Goal: Task Accomplishment & Management: Complete application form

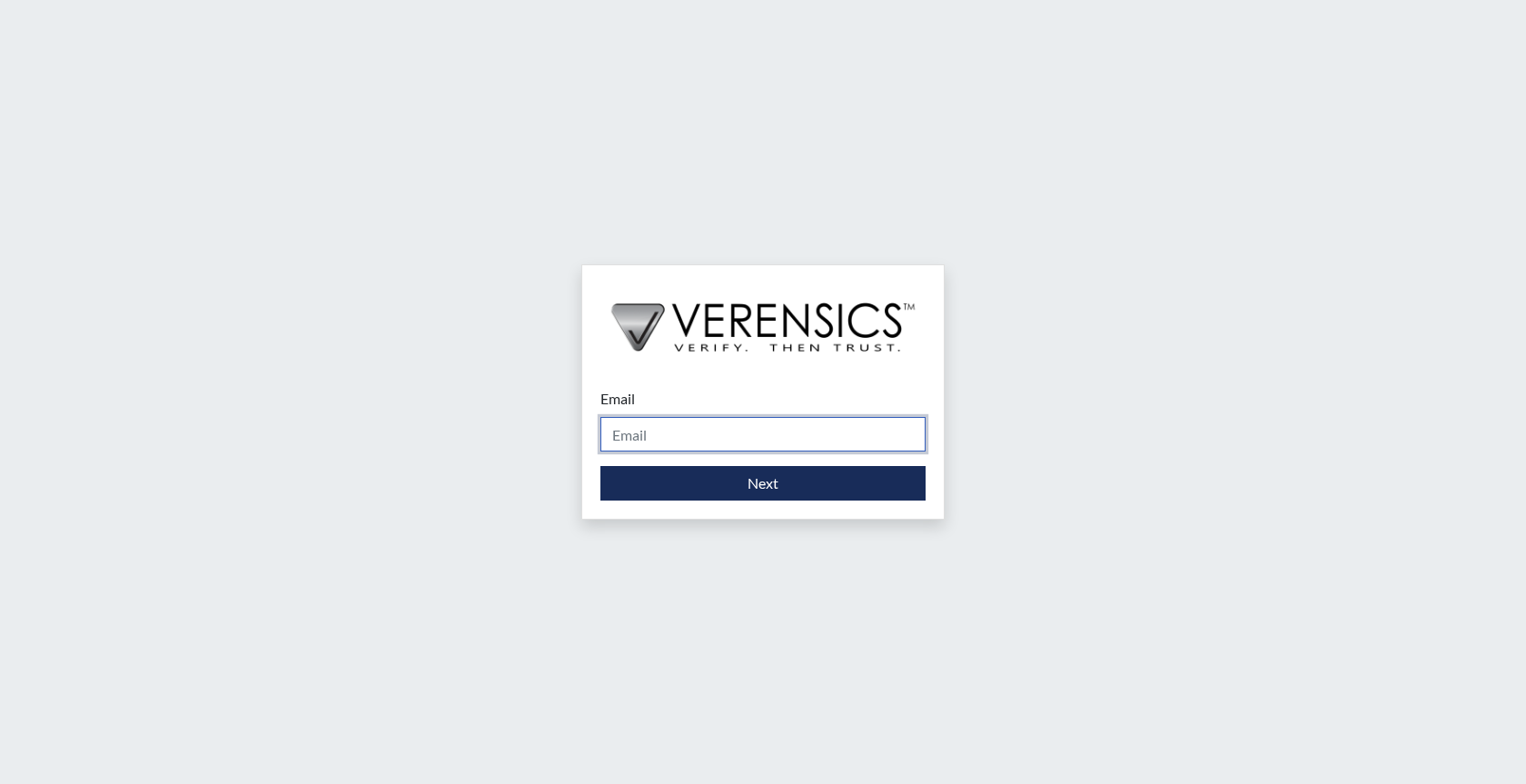
click at [660, 433] on input "Email" at bounding box center [763, 433] width 325 height 35
type input "[PERSON_NAME][EMAIL_ADDRESS][PERSON_NAME][DOMAIN_NAME]"
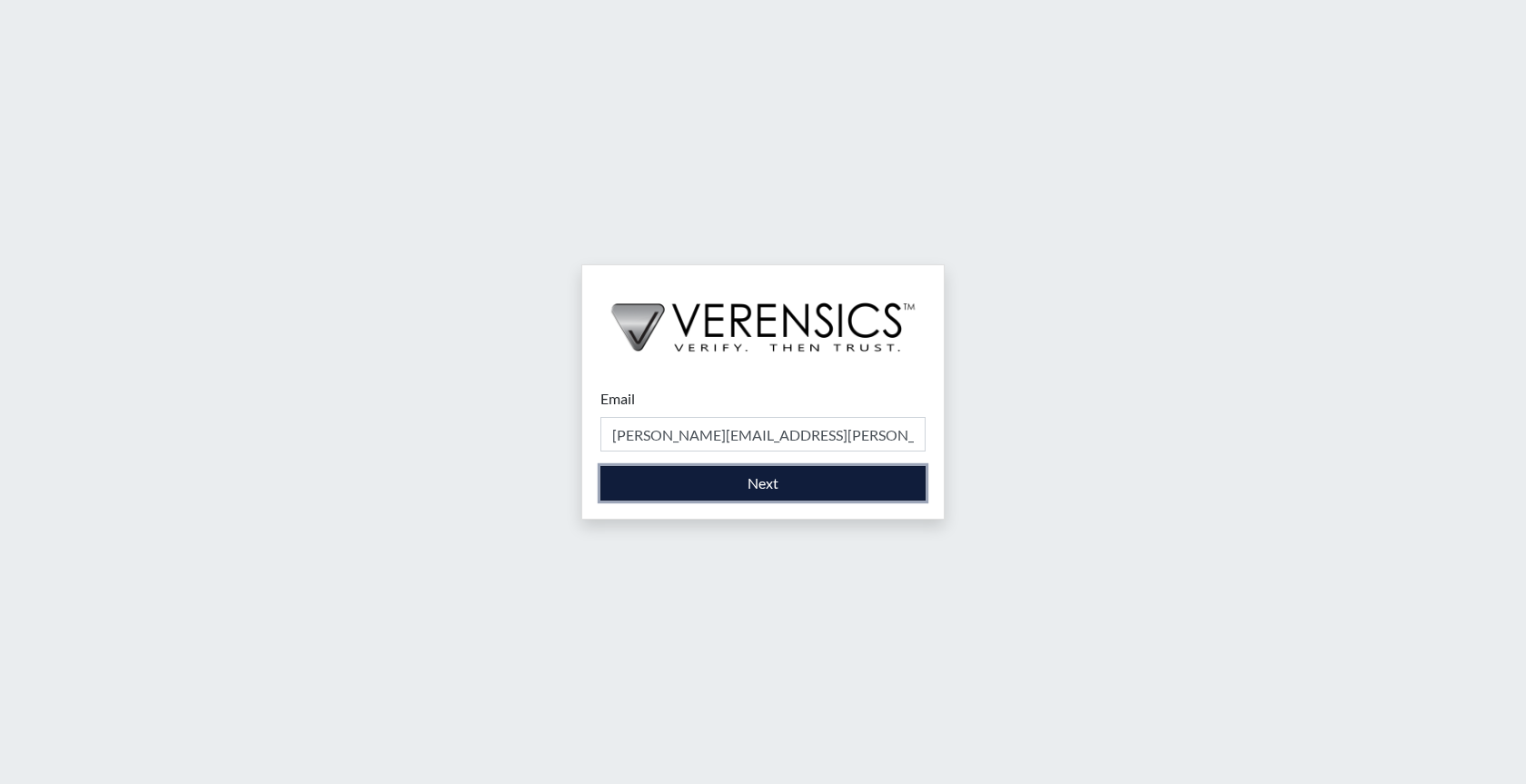
click at [767, 489] on button "Next" at bounding box center [763, 483] width 325 height 35
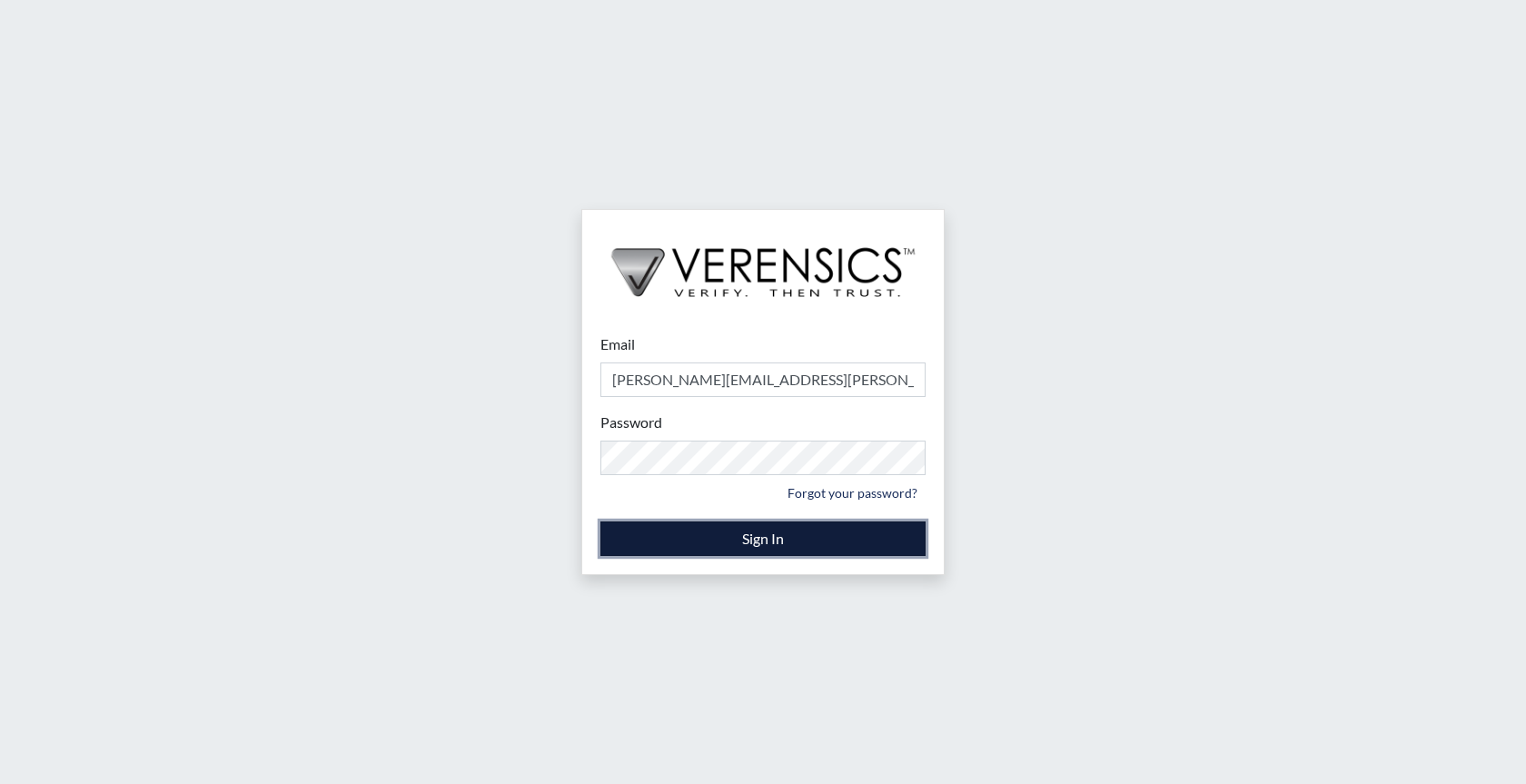
click at [775, 538] on button "Sign In" at bounding box center [763, 538] width 325 height 35
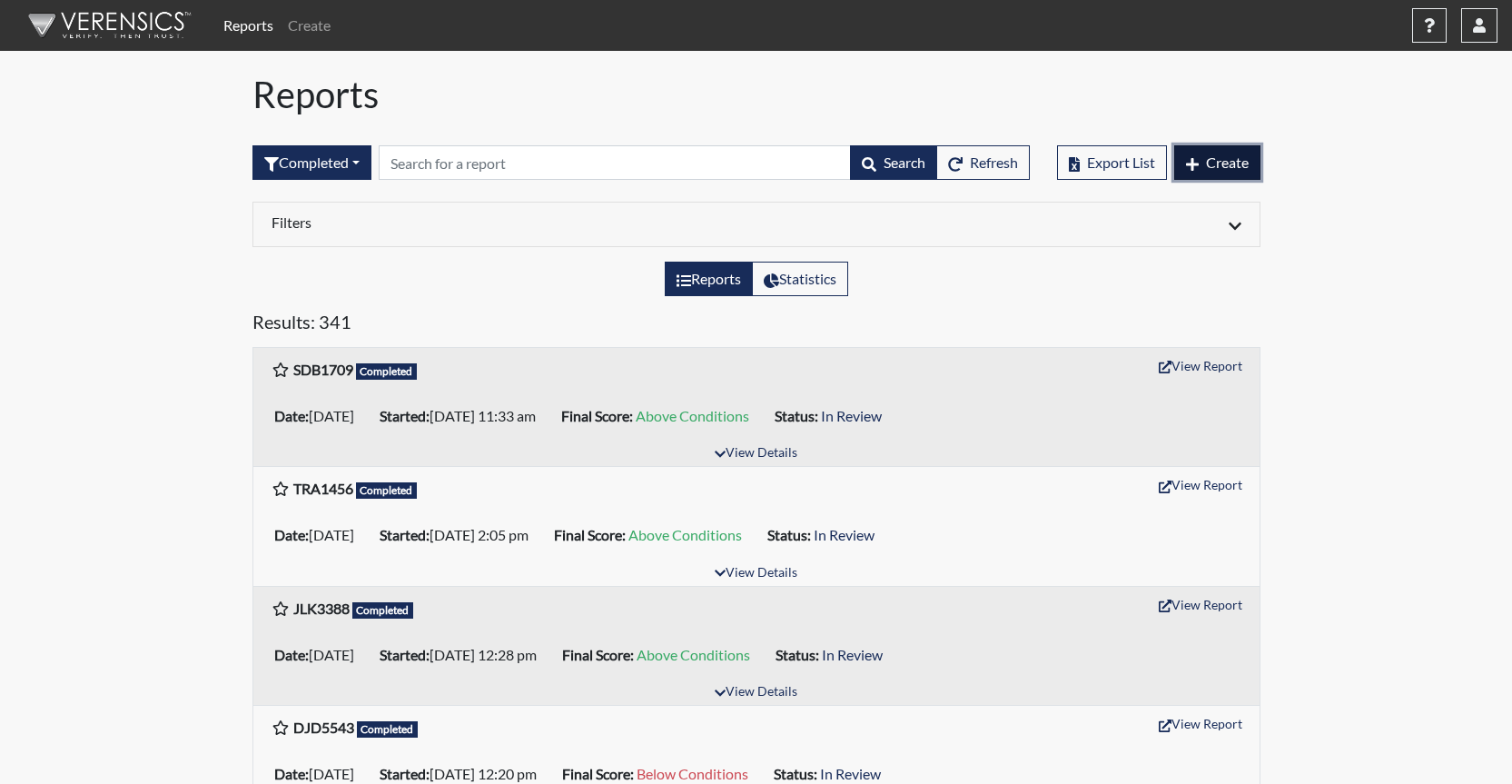
click at [1225, 162] on span "Create" at bounding box center [1227, 161] width 43 height 17
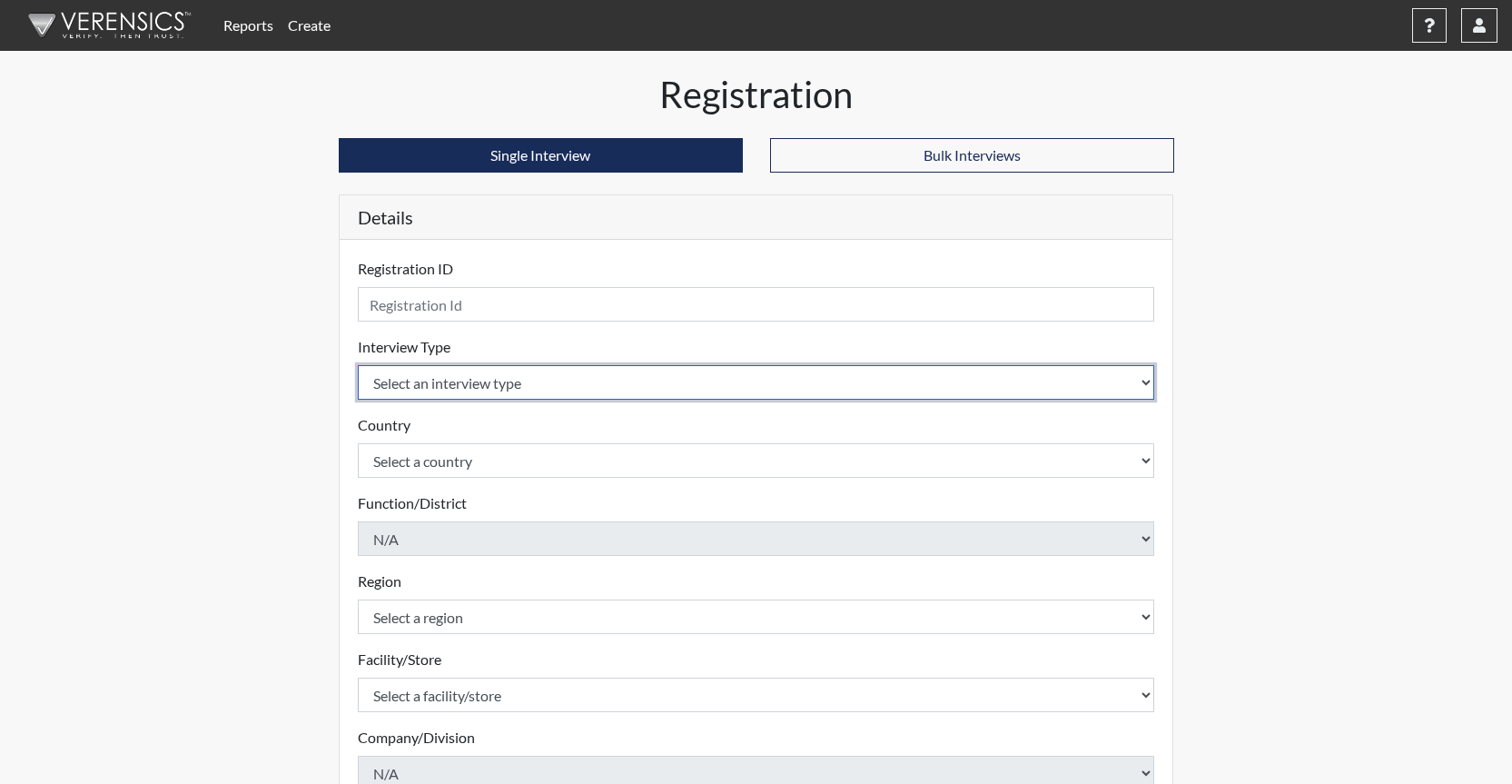
click at [432, 376] on select "Select an interview type Corrections Pre-Employment" at bounding box center [756, 382] width 797 height 35
select select "ff733e93-e1bf-11ea-9c9f-0eff0cf7eb8f"
click at [358, 365] on select "Select an interview type Corrections Pre-Employment" at bounding box center [756, 382] width 797 height 35
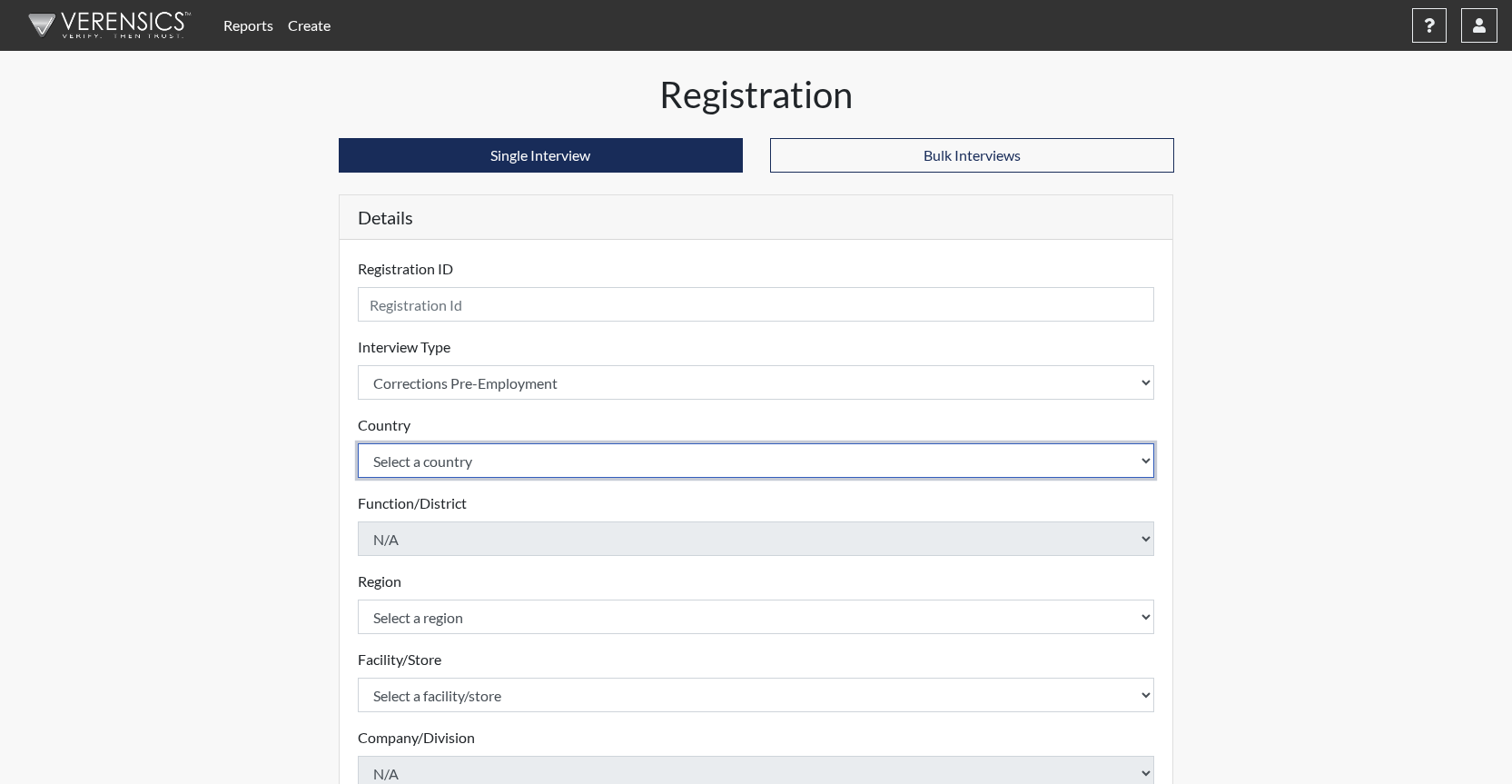
click at [432, 466] on select "Select a country [GEOGRAPHIC_DATA] [GEOGRAPHIC_DATA]" at bounding box center [756, 460] width 797 height 35
select select "united-states-of-[GEOGRAPHIC_DATA]"
click at [358, 443] on select "Select a country [GEOGRAPHIC_DATA] [GEOGRAPHIC_DATA]" at bounding box center [756, 460] width 797 height 35
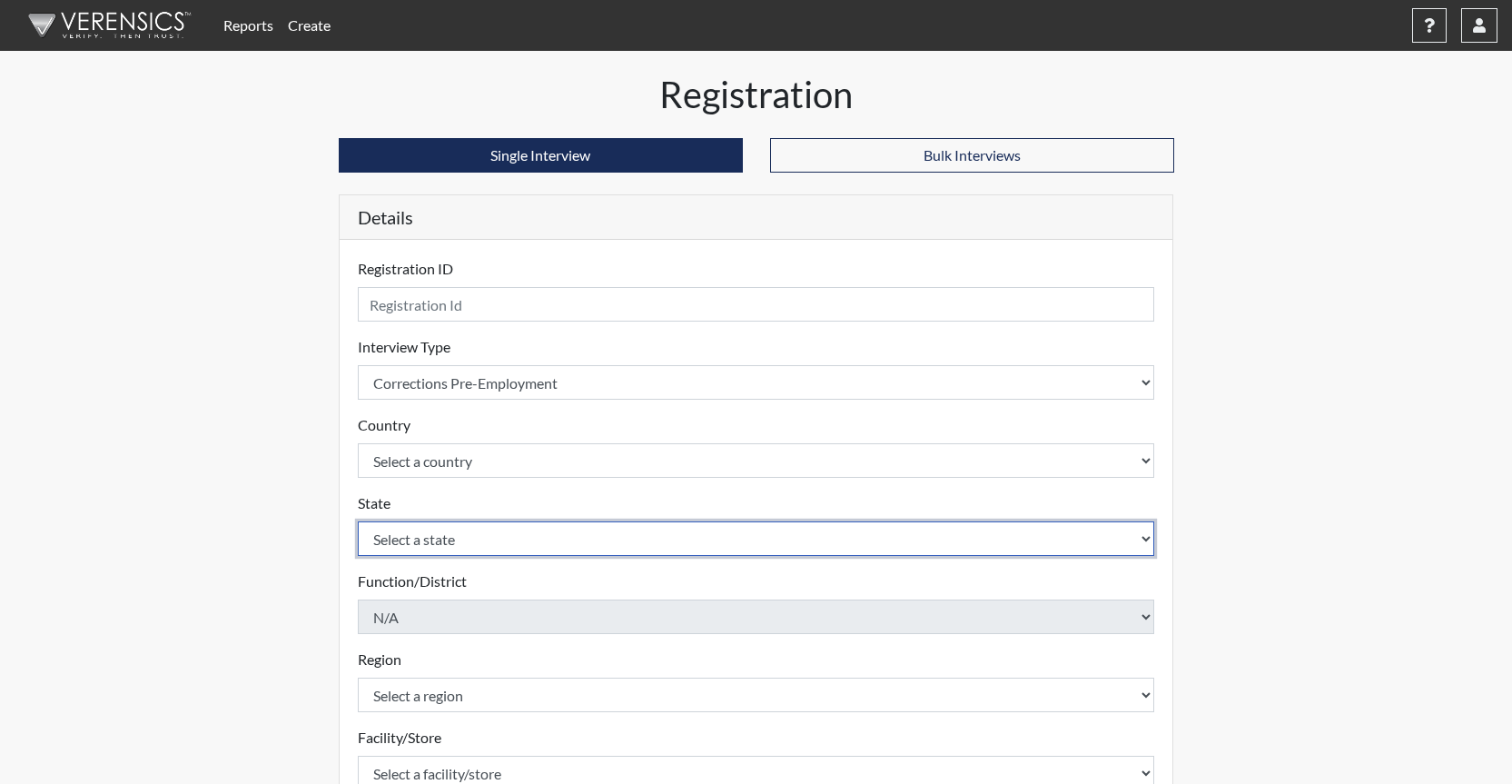
click at [462, 544] on select "Select a state [US_STATE] [US_STATE] [US_STATE] [US_STATE] [US_STATE] [US_STATE…" at bounding box center [756, 538] width 797 height 35
select select "GA"
click at [358, 521] on select "Select a state [US_STATE] [US_STATE] [US_STATE] [US_STATE] [US_STATE] [US_STATE…" at bounding box center [756, 538] width 797 height 35
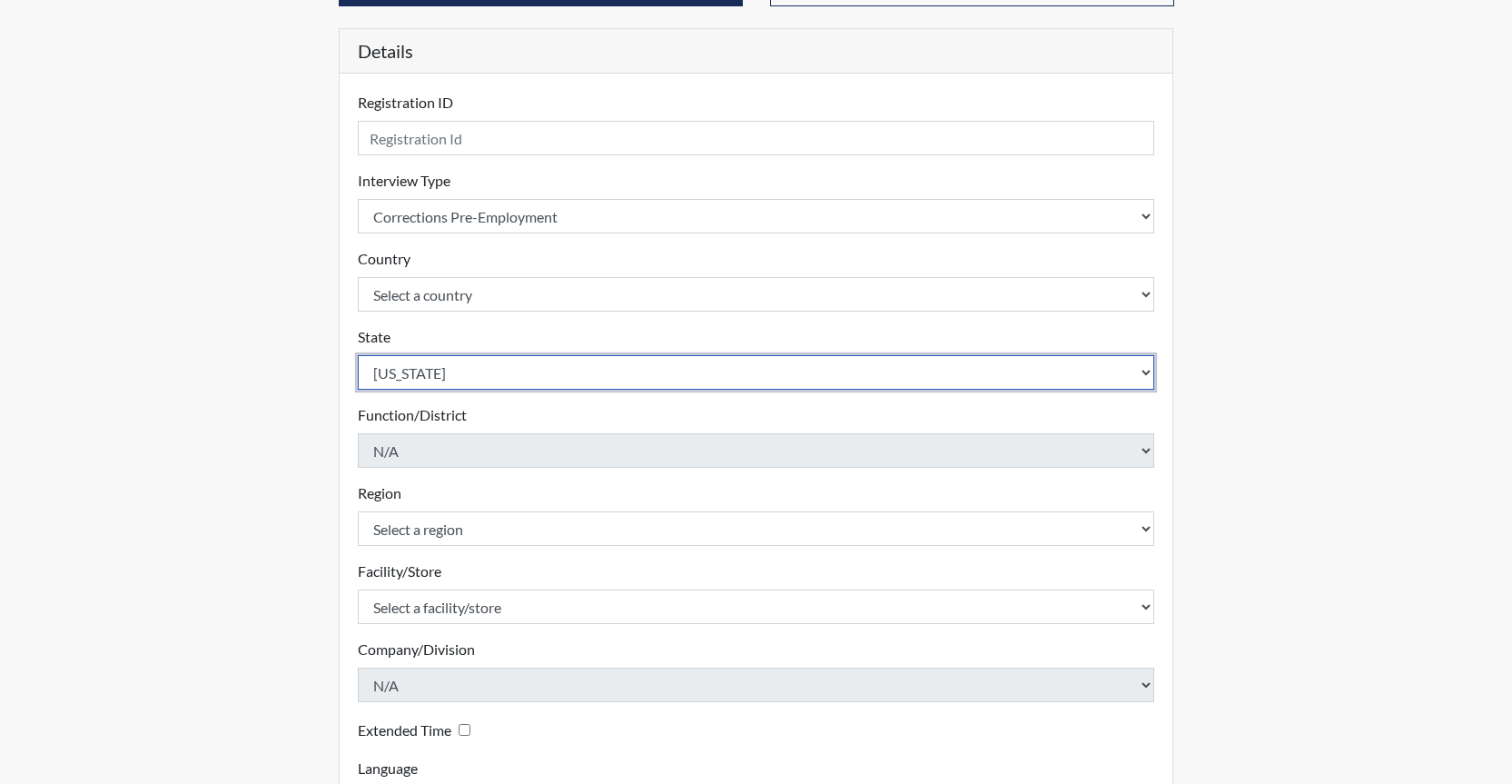
scroll to position [316, 0]
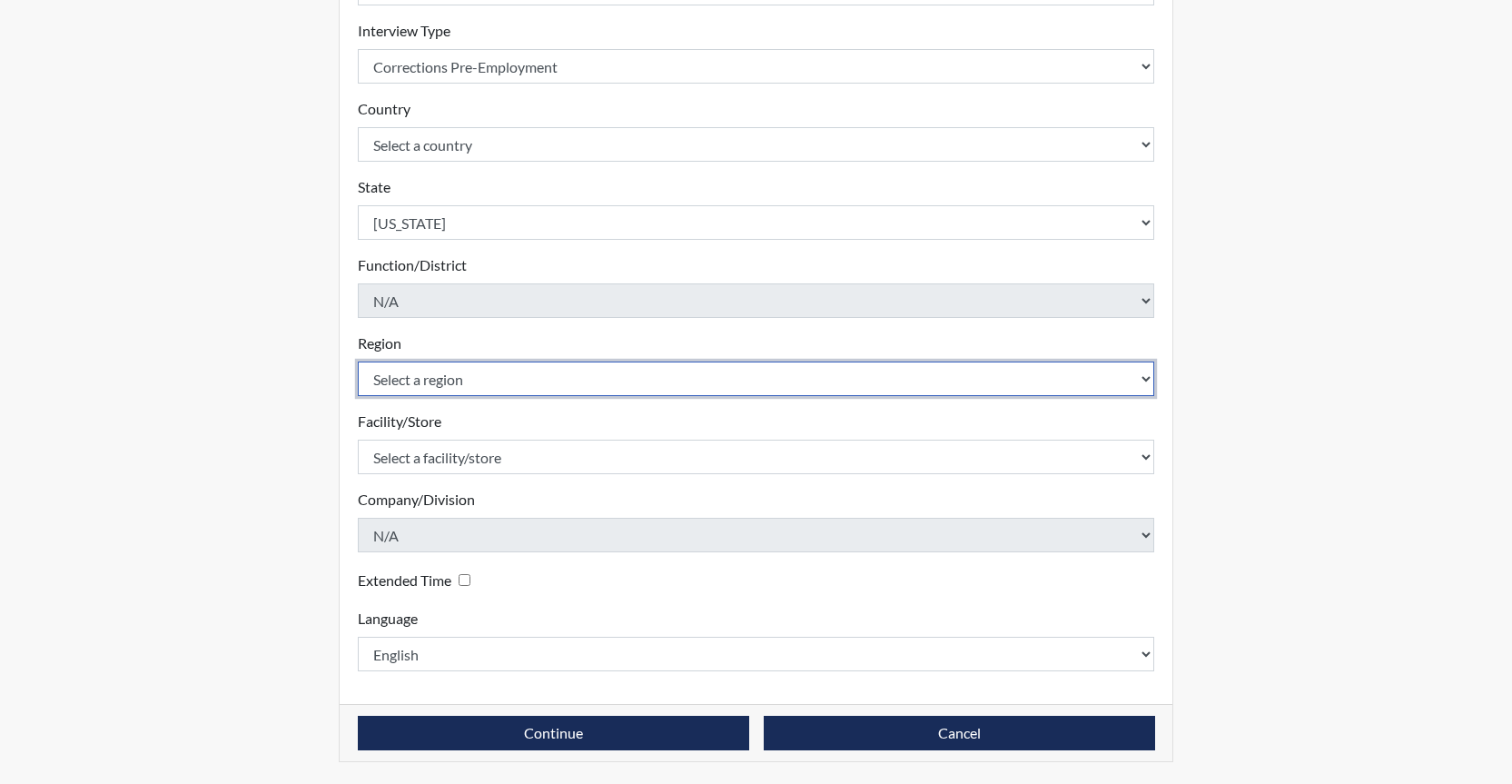
click at [445, 380] on select "Select a region [GEOGRAPHIC_DATA]" at bounding box center [756, 379] width 797 height 35
select select "8bdab1f8-09d2-48bf-ae6d-f2dae3084107"
click at [358, 362] on select "Select a region [GEOGRAPHIC_DATA]" at bounding box center [756, 379] width 797 height 35
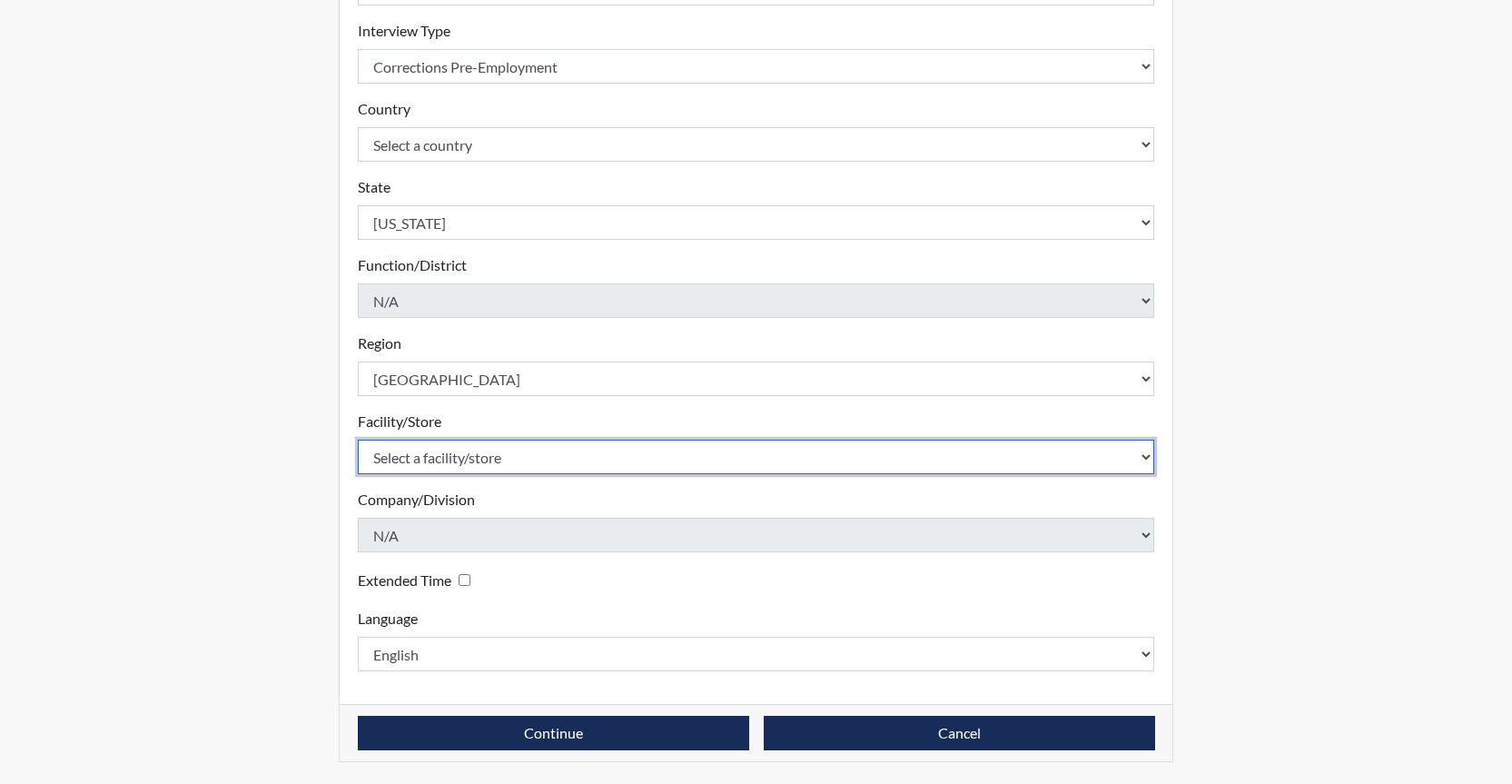
click at [489, 456] on select "Select a facility/store GD&CP SMU*+" at bounding box center [756, 456] width 797 height 35
select select "43ff33d3-b326-4461-b740-f0025afaca61"
click at [358, 439] on select "Select a facility/store GD&CP SMU*+" at bounding box center [756, 456] width 797 height 35
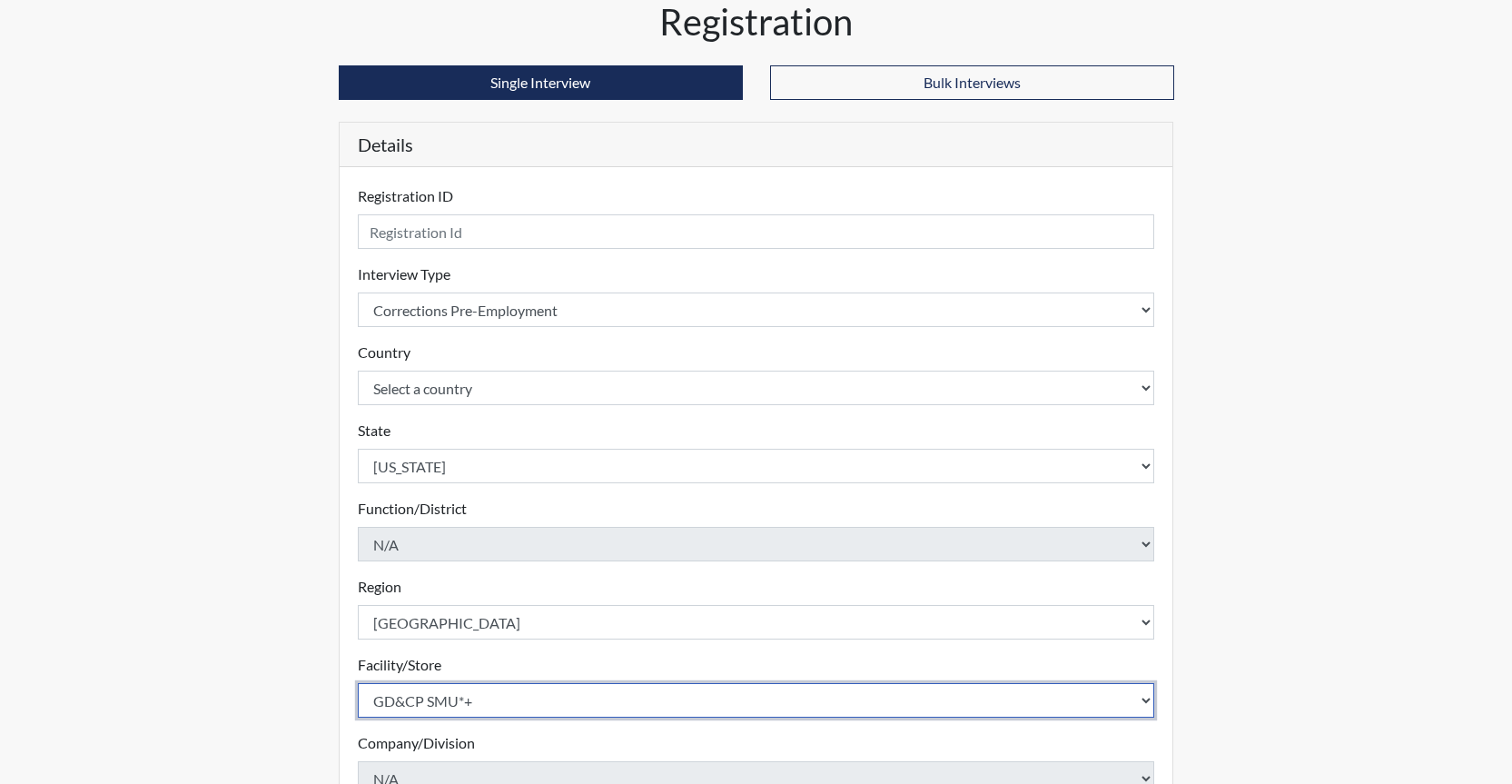
scroll to position [0, 0]
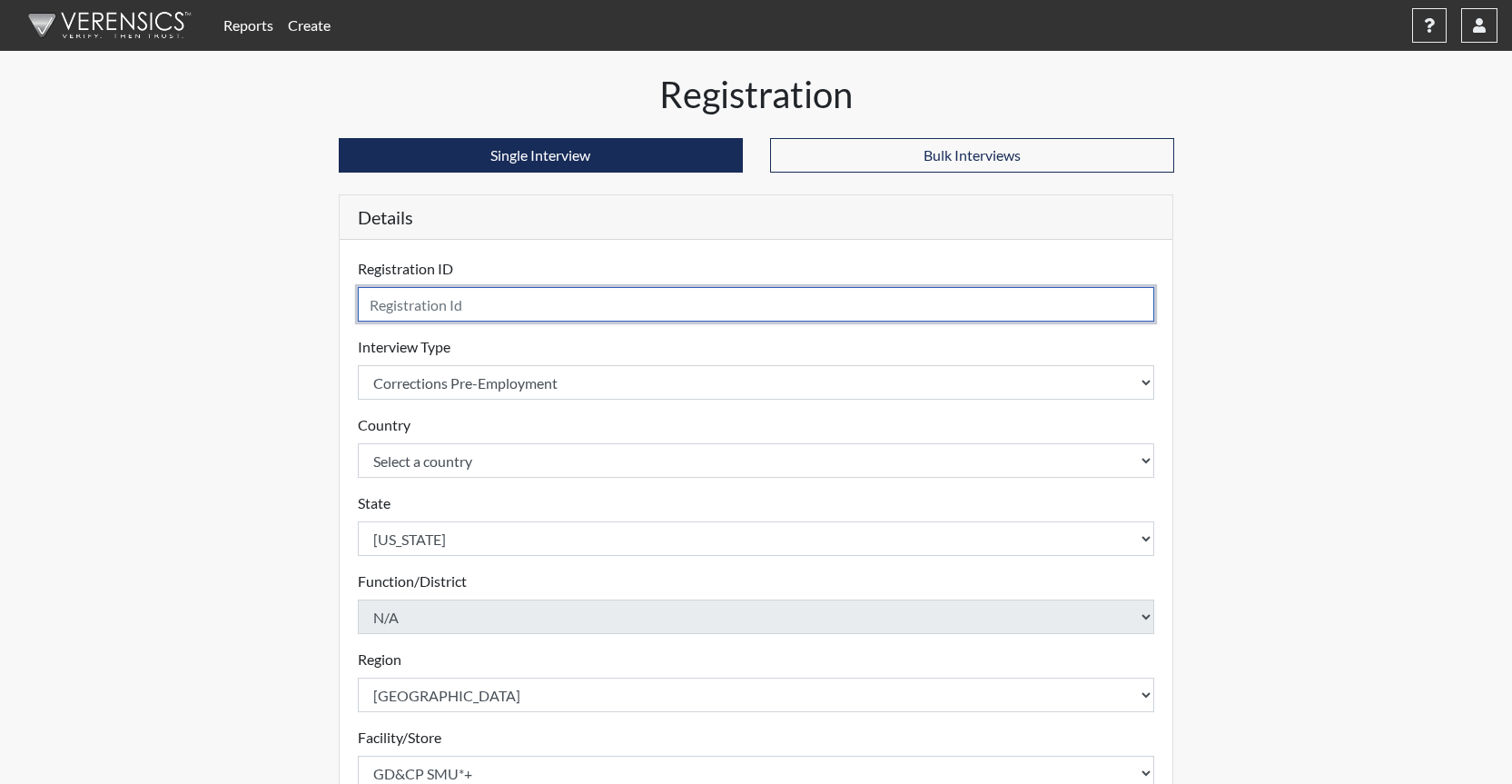
click at [408, 308] on input "text" at bounding box center [756, 304] width 797 height 35
click at [446, 305] on input "text" at bounding box center [756, 304] width 797 height 35
click at [407, 295] on input "text" at bounding box center [756, 304] width 797 height 35
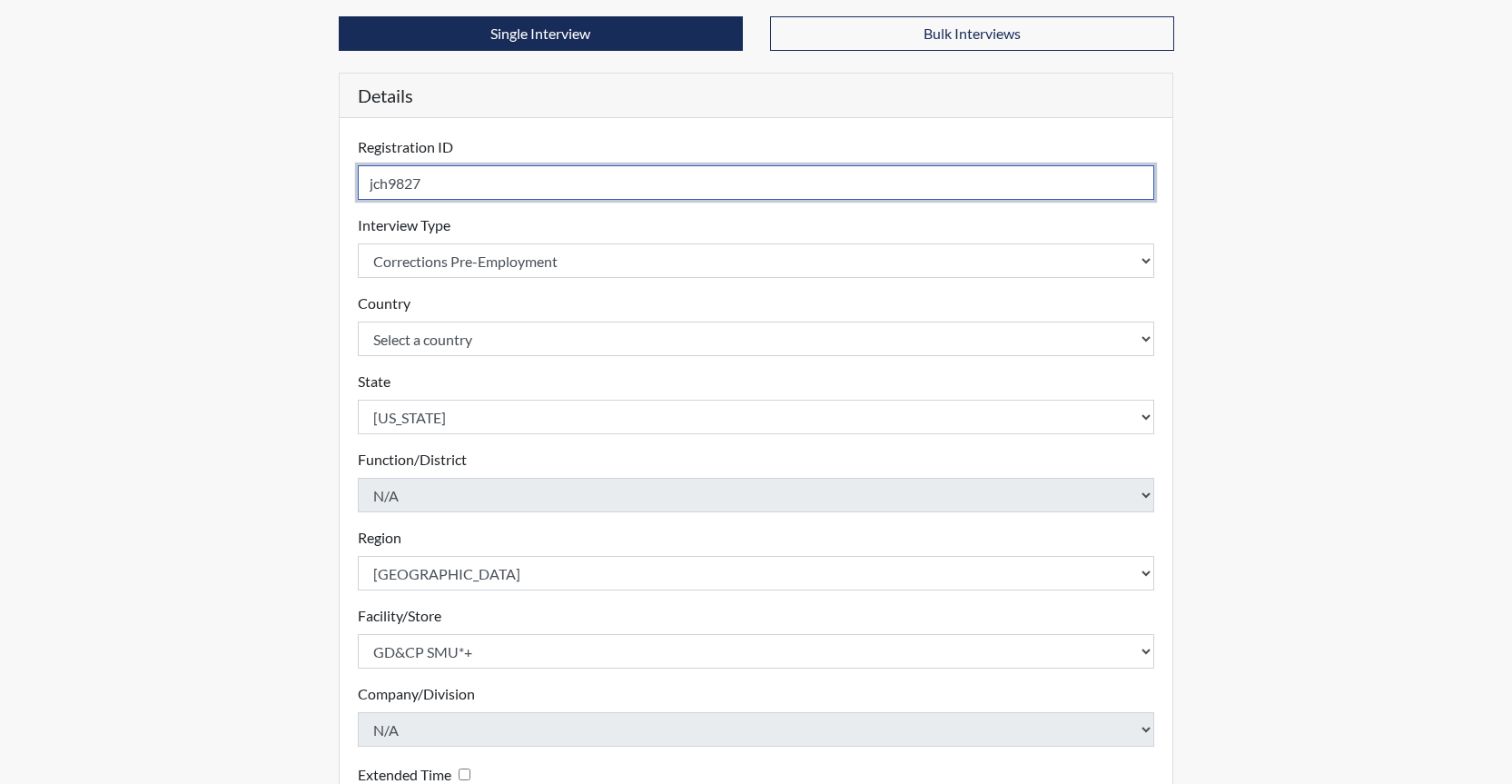
scroll to position [316, 0]
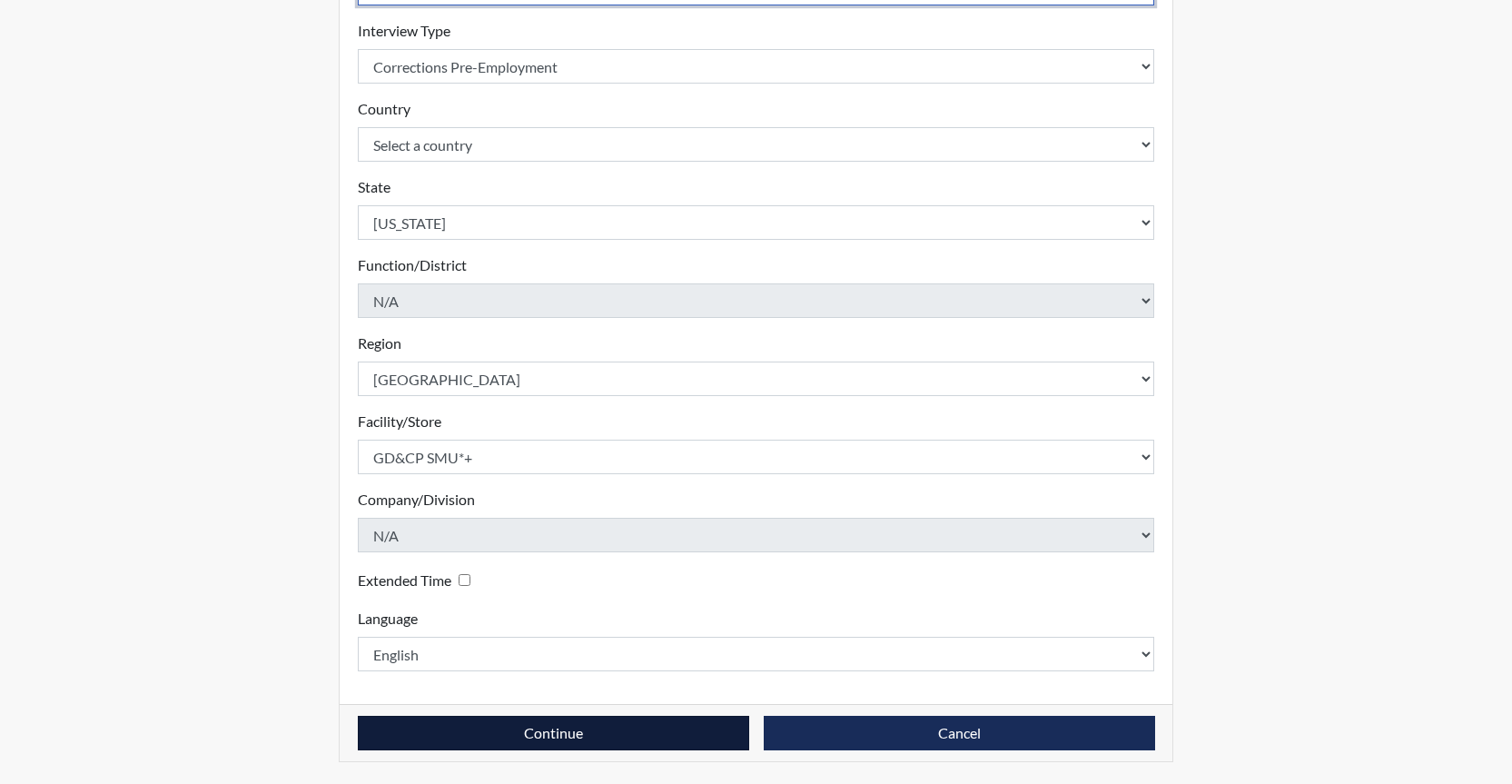
type input "jch9827"
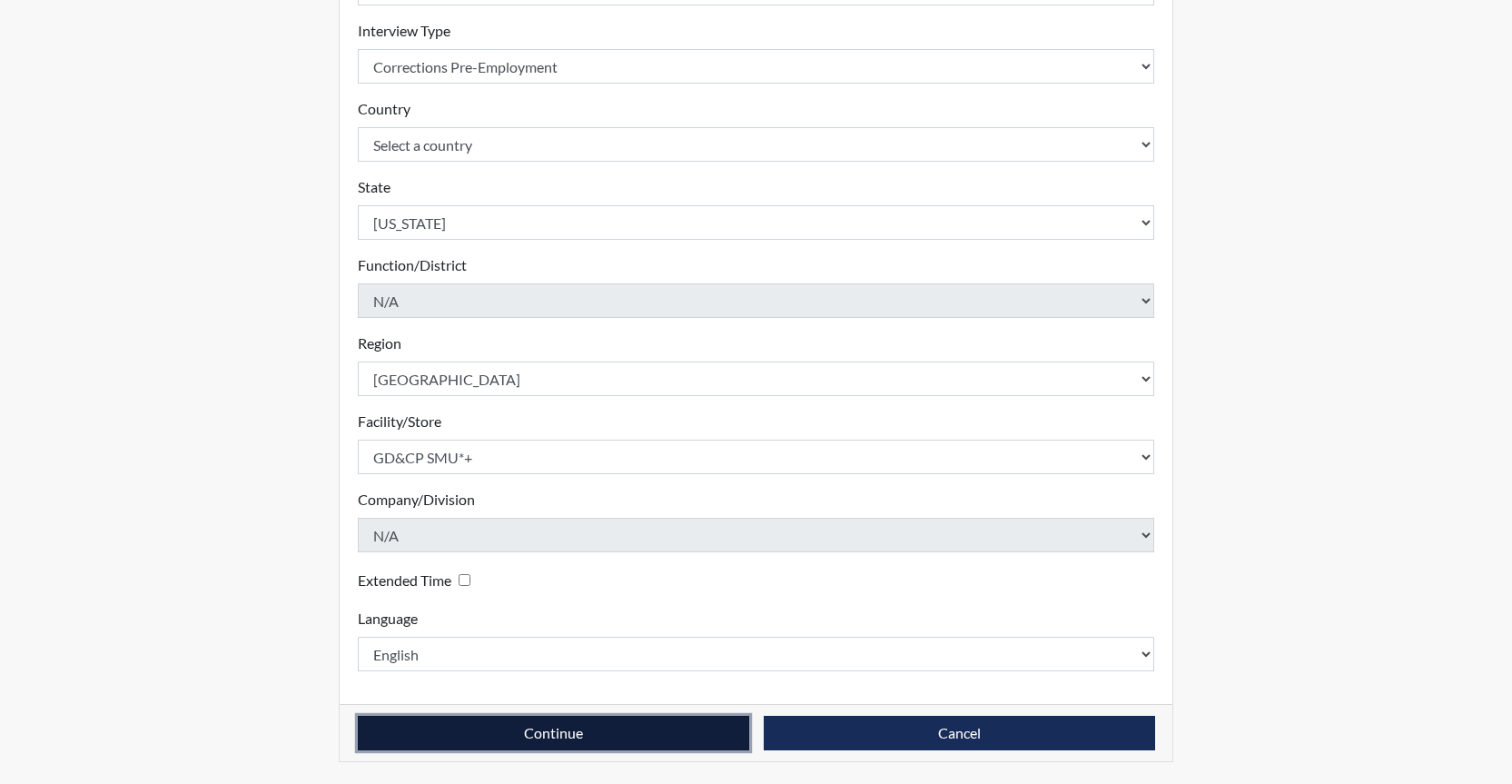
click at [583, 737] on button "Continue" at bounding box center [553, 732] width 392 height 35
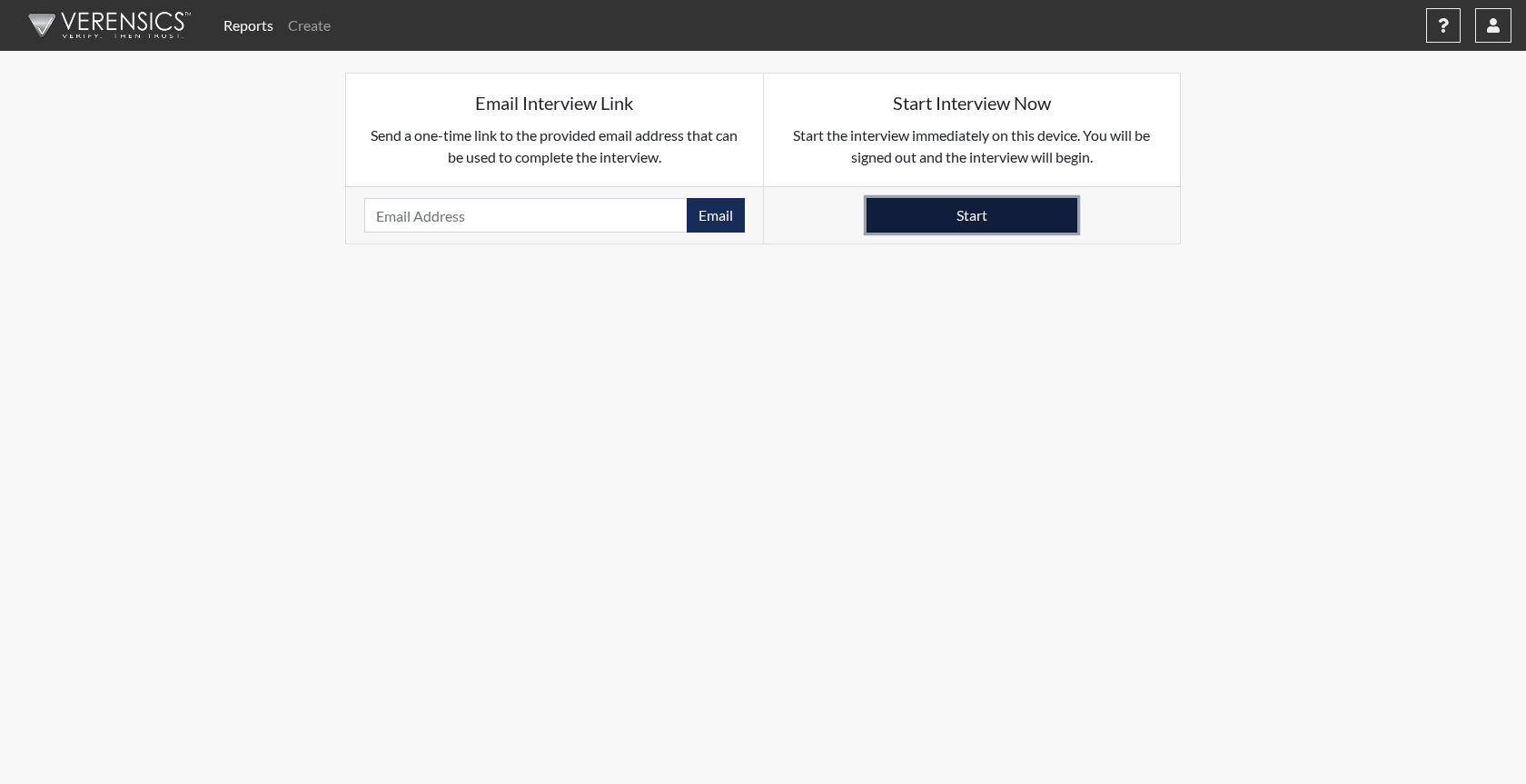
click at [986, 218] on button "Start" at bounding box center [971, 215] width 210 height 35
